Goal: Information Seeking & Learning: Learn about a topic

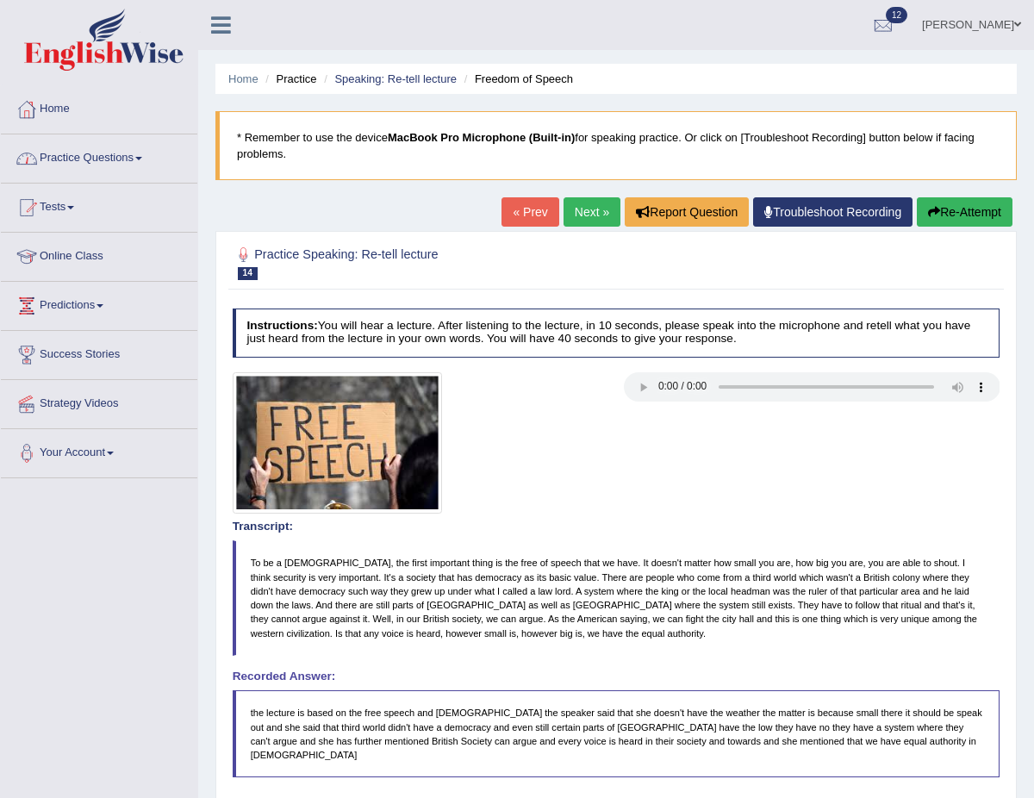
click at [147, 154] on link "Practice Questions" at bounding box center [99, 155] width 196 height 43
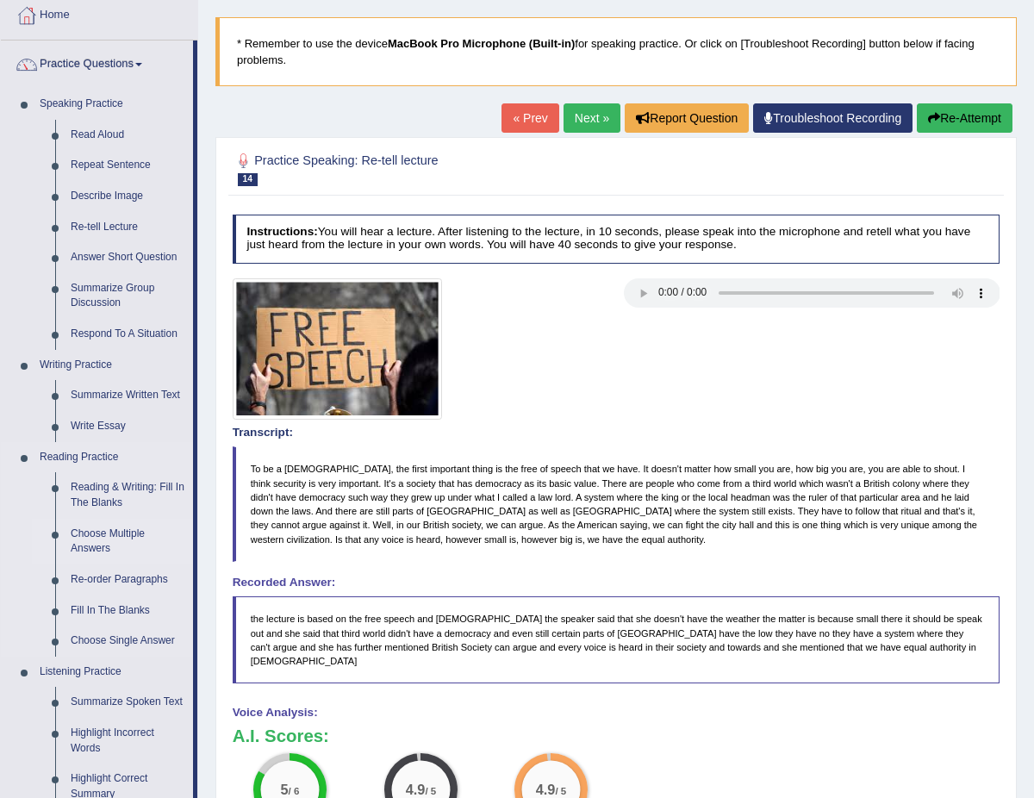
scroll to position [95, 0]
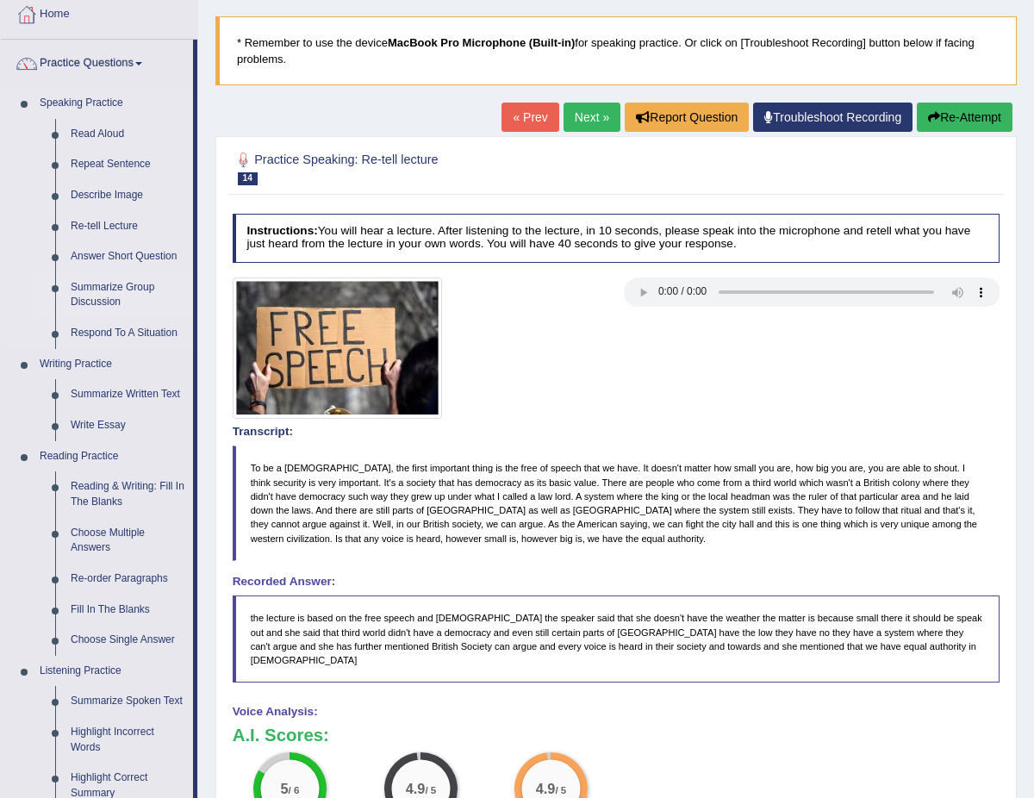
click at [131, 285] on link "Summarize Group Discussion" at bounding box center [128, 295] width 130 height 46
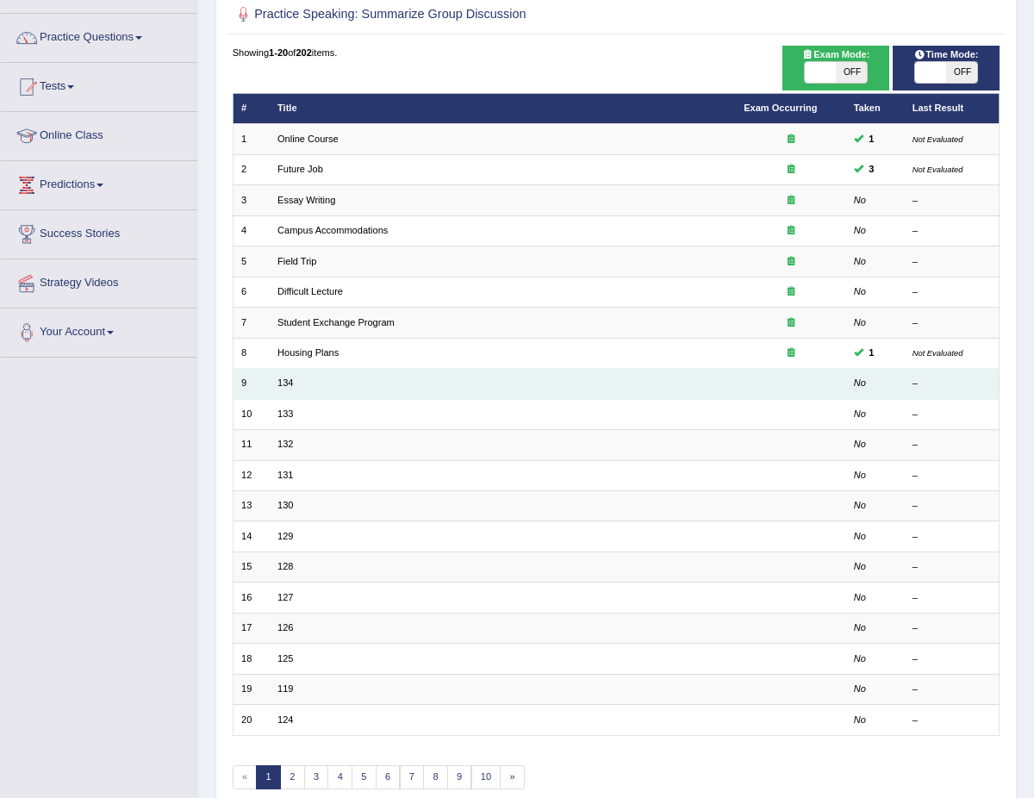
scroll to position [163, 0]
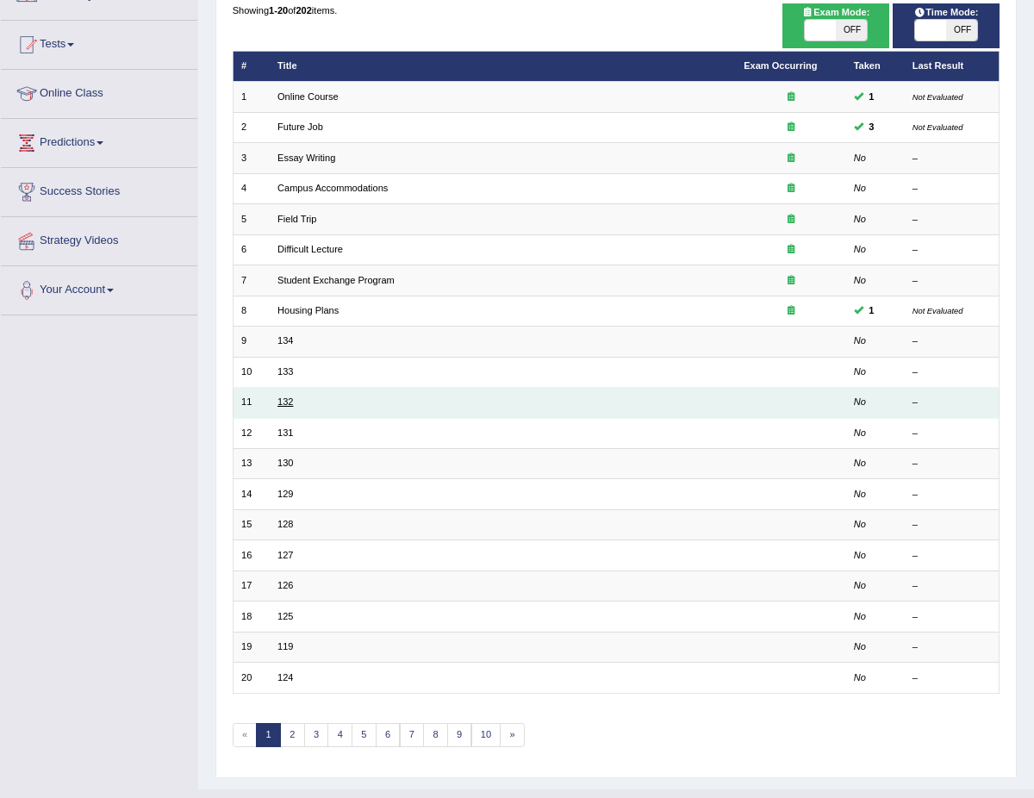
click at [279, 396] on link "132" at bounding box center [285, 401] width 16 height 10
